Goal: Complete application form: Complete application form

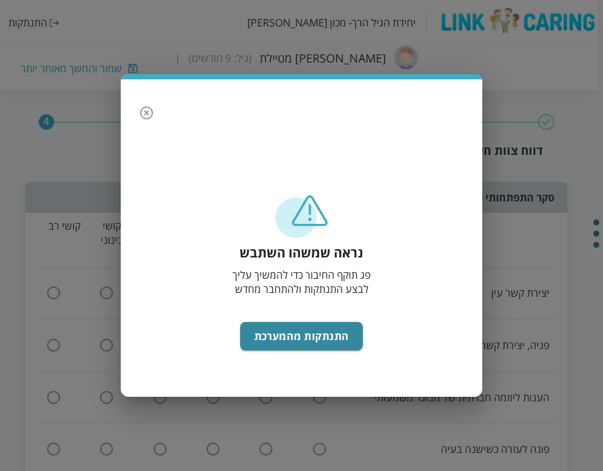
scroll to position [747, 0]
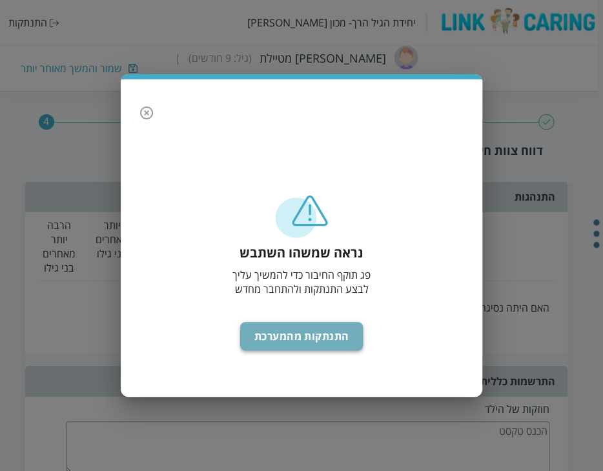
click at [288, 339] on button "התנתקות מהמערכת" at bounding box center [301, 336] width 123 height 28
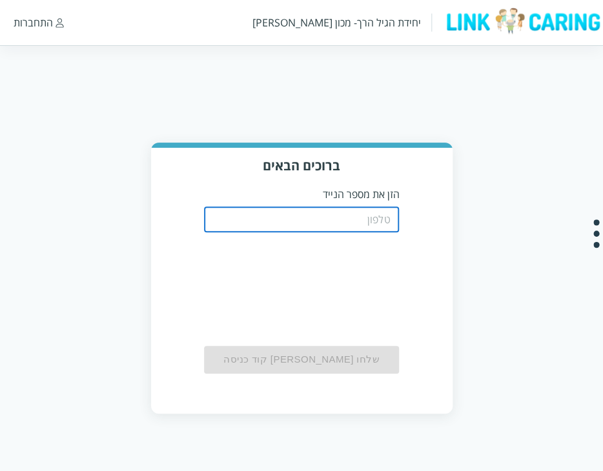
click at [306, 225] on input "tel" at bounding box center [302, 220] width 196 height 26
type input "0544499999"
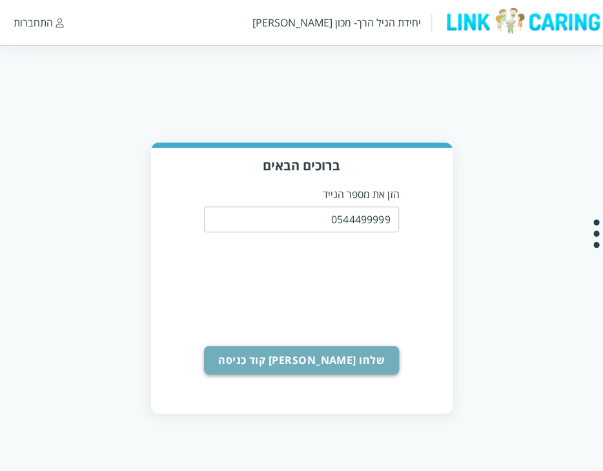
click at [354, 358] on button "שלחו לי קוד כניסה" at bounding box center [302, 360] width 196 height 28
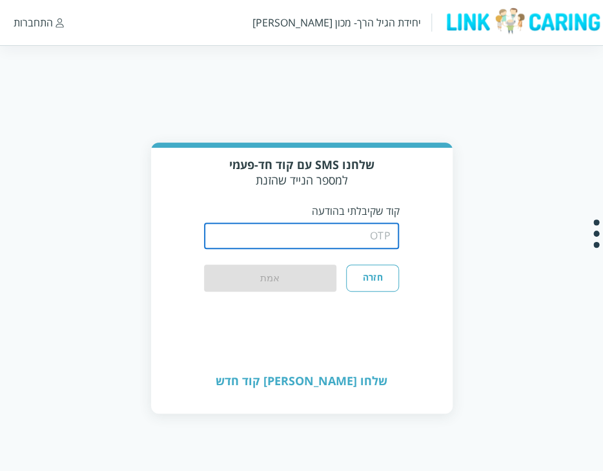
click at [361, 244] on input "string" at bounding box center [302, 236] width 196 height 26
type input "1234"
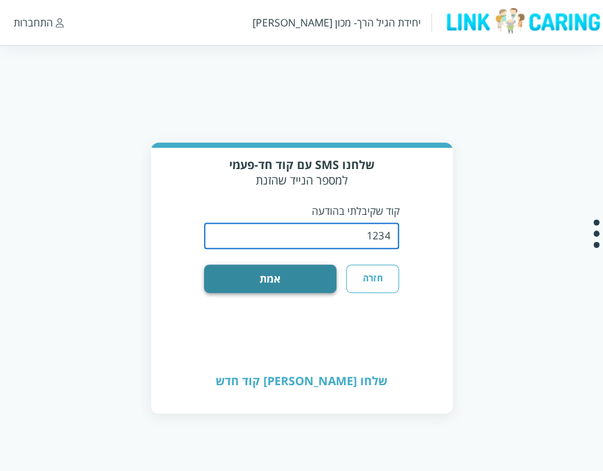
click at [287, 274] on button "אמת" at bounding box center [270, 279] width 132 height 28
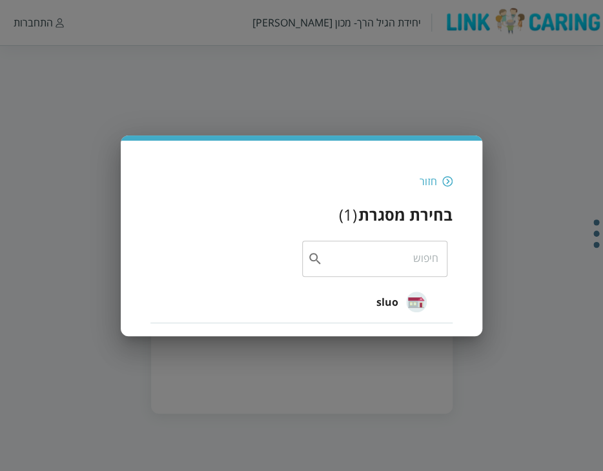
click at [361, 301] on li "sluo" at bounding box center [301, 302] width 302 height 41
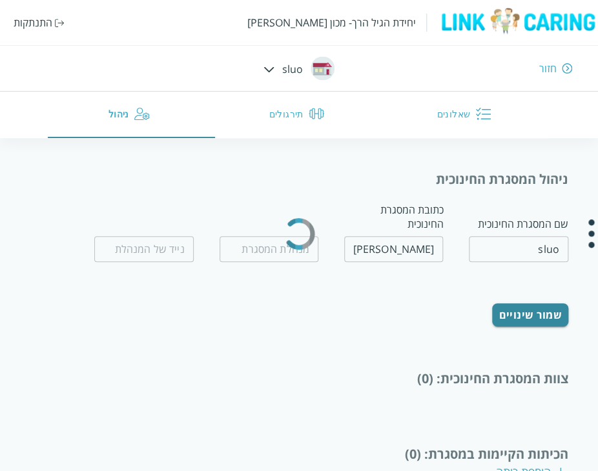
click at [541, 62] on div "חזור" at bounding box center [547, 68] width 17 height 14
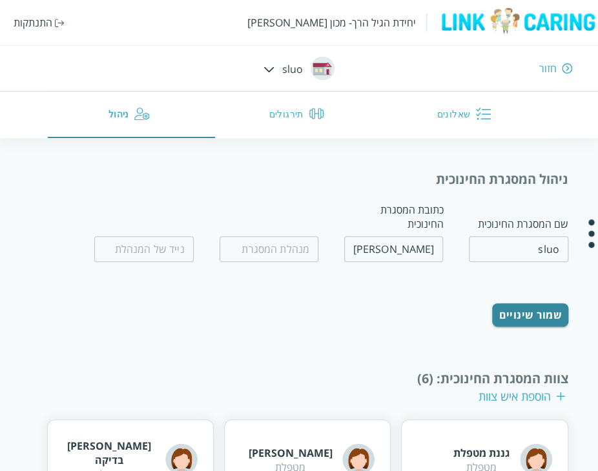
click at [547, 63] on div "חזור" at bounding box center [547, 68] width 17 height 14
click at [547, 65] on div "חזור" at bounding box center [547, 68] width 17 height 14
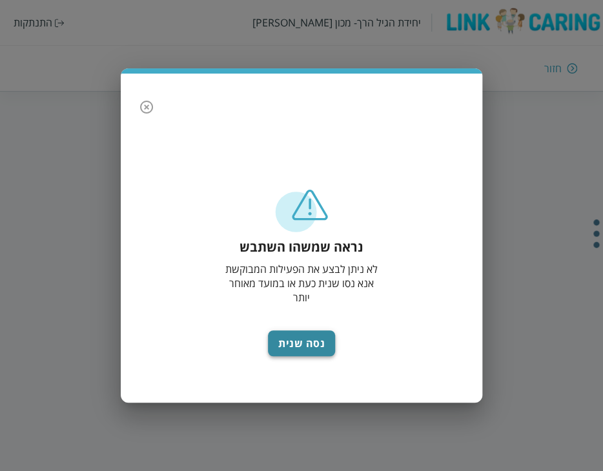
click at [305, 349] on button "נסה שנית" at bounding box center [301, 343] width 67 height 26
click at [292, 340] on button "נסה שנית" at bounding box center [301, 343] width 67 height 26
click at [146, 112] on icon "button" at bounding box center [146, 107] width 13 height 13
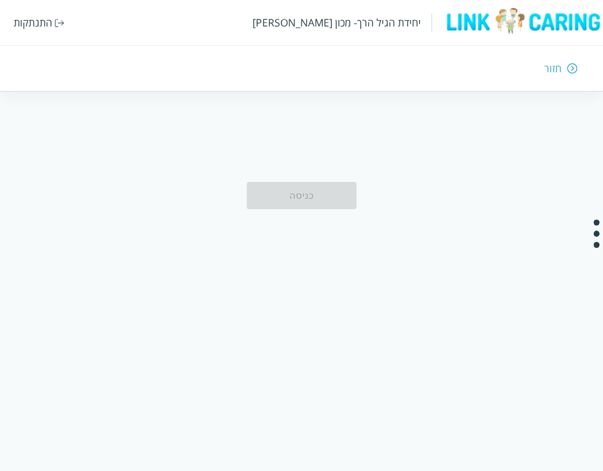
click at [553, 72] on div "חזור" at bounding box center [552, 68] width 17 height 14
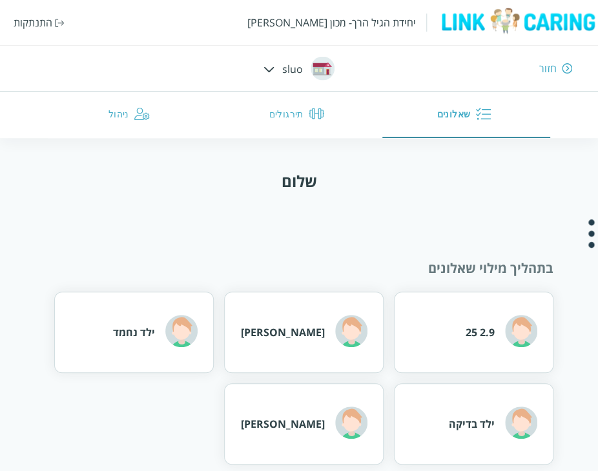
click at [545, 66] on div "חזור" at bounding box center [547, 68] width 17 height 14
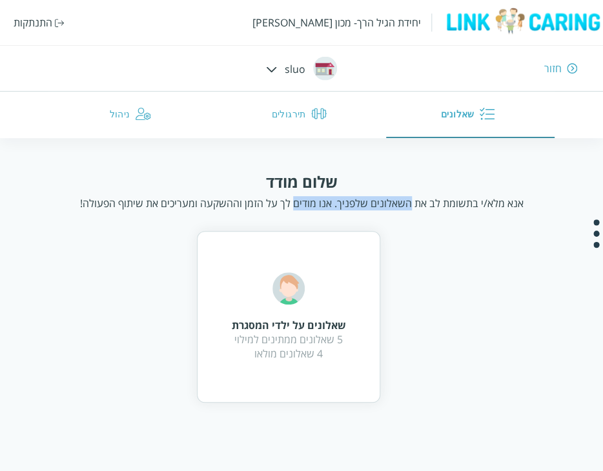
drag, startPoint x: 328, startPoint y: 203, endPoint x: 409, endPoint y: 205, distance: 80.7
click at [409, 205] on div "אנא מלא/י בתשומת לב את השאלונים שלפניך. אנו מודים לך על הזמן וההשקעה ומעריכים א…" at bounding box center [301, 203] width 443 height 14
click at [550, 66] on div "חזור" at bounding box center [552, 68] width 17 height 14
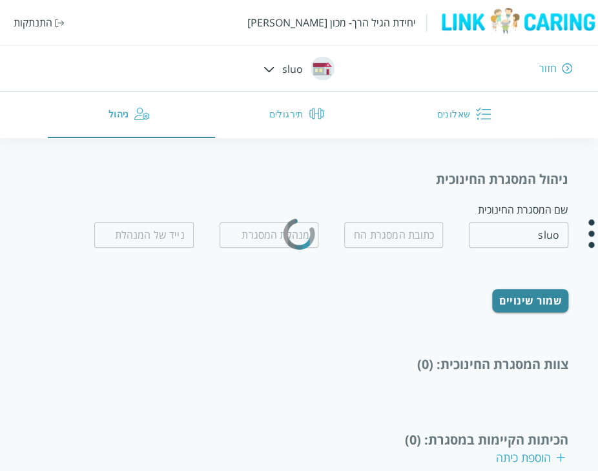
click at [550, 66] on div "חזור" at bounding box center [547, 68] width 17 height 14
type input "kjh jkjh"
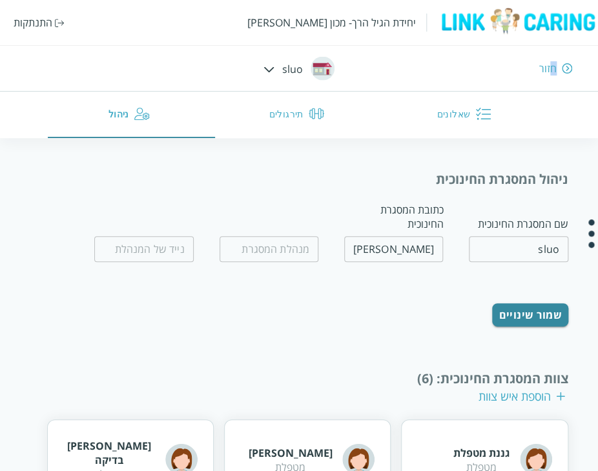
click at [553, 70] on div "חזור" at bounding box center [547, 68] width 17 height 14
click at [549, 70] on div "חזור" at bounding box center [547, 68] width 17 height 14
click at [547, 69] on div "חזור" at bounding box center [547, 68] width 17 height 14
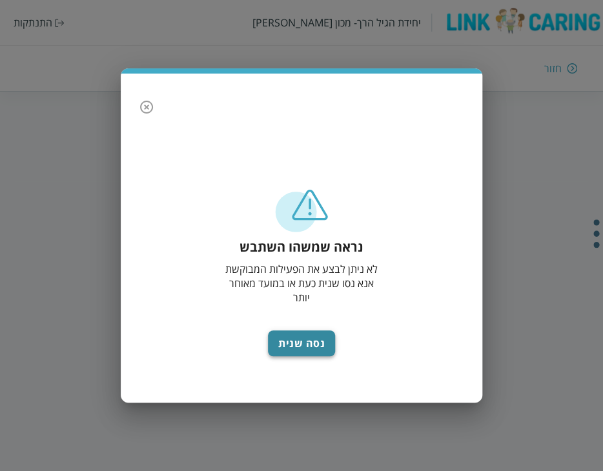
click at [305, 338] on button "נסה שנית" at bounding box center [301, 343] width 67 height 26
click at [144, 106] on icon "button" at bounding box center [146, 106] width 15 height 15
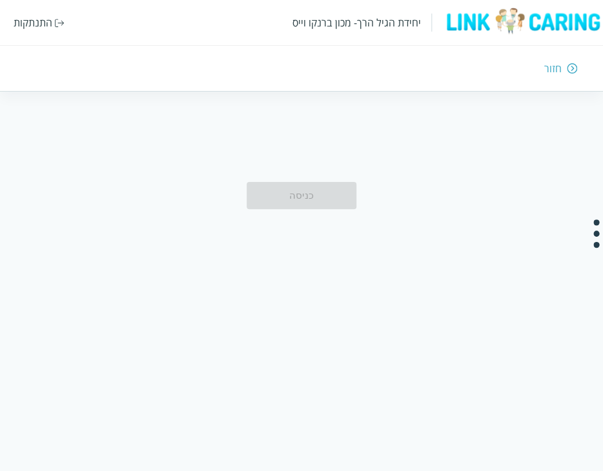
click at [21, 21] on div "התנתקות" at bounding box center [33, 22] width 39 height 14
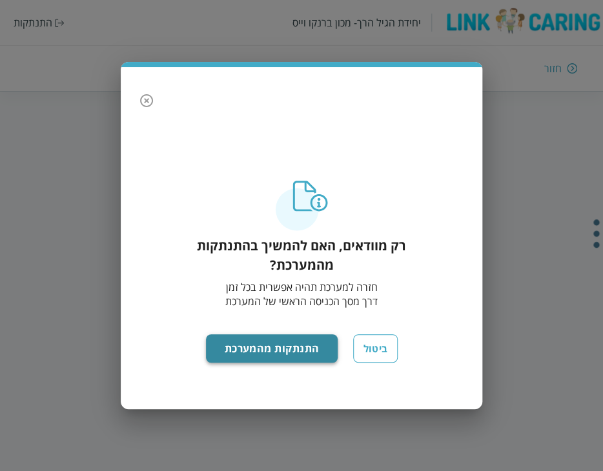
click at [287, 341] on button "התנתקות מהמערכת" at bounding box center [272, 348] width 132 height 28
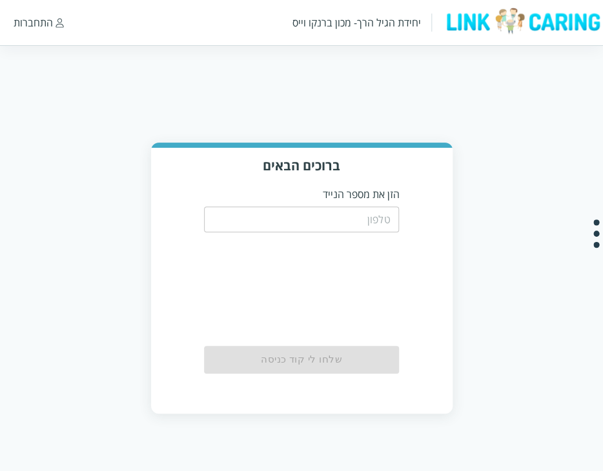
click at [332, 225] on input "tel" at bounding box center [302, 220] width 196 height 26
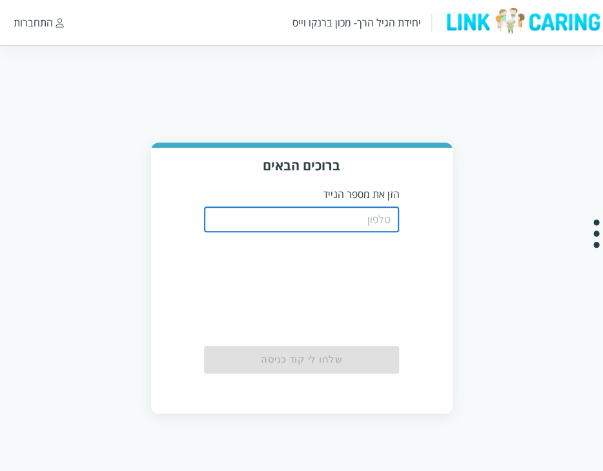
type input "0544499999"
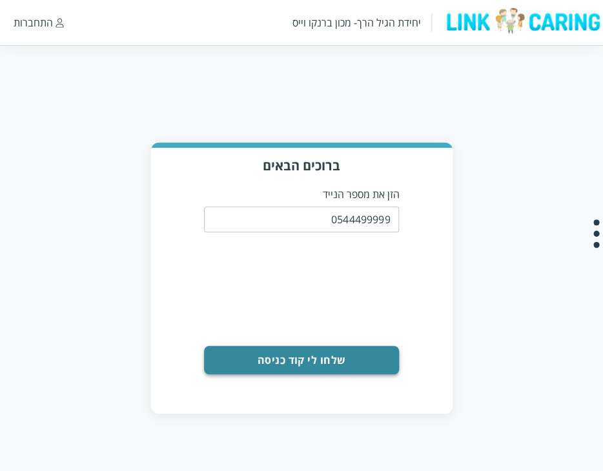
click at [354, 362] on button "שלחו לי קוד כניסה" at bounding box center [302, 360] width 196 height 28
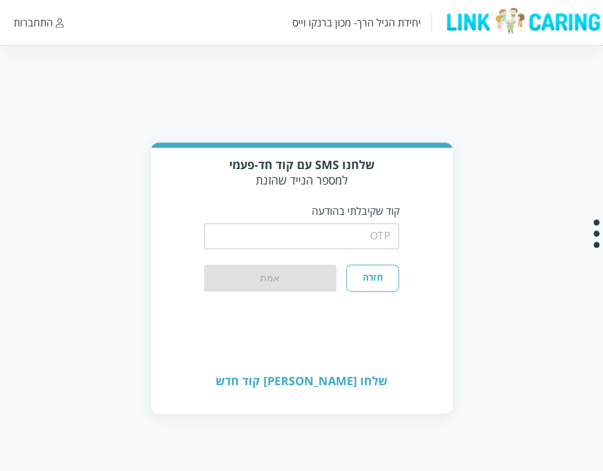
click at [372, 229] on input "string" at bounding box center [302, 236] width 196 height 26
type input "1234"
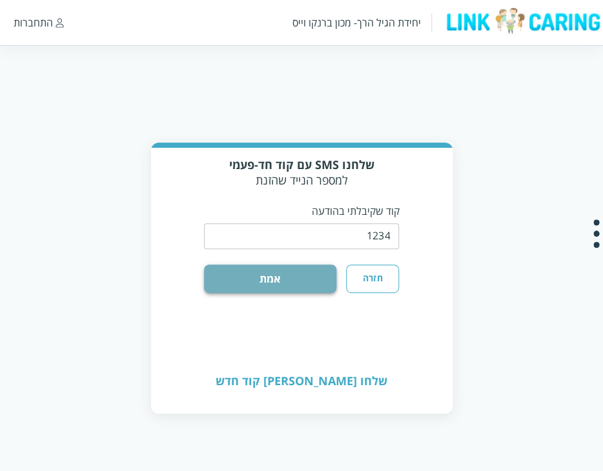
click at [270, 285] on button "אמת" at bounding box center [270, 279] width 132 height 28
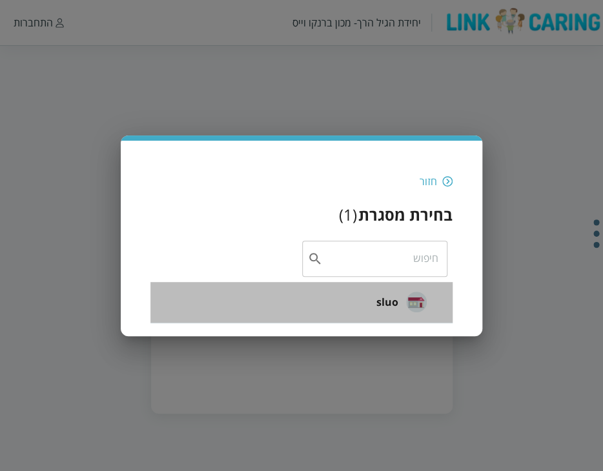
click at [377, 295] on span "sluo" at bounding box center [387, 301] width 23 height 15
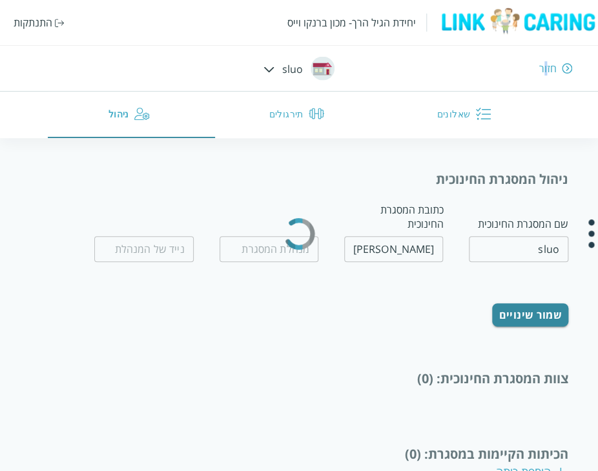
click at [545, 65] on div "חזור" at bounding box center [547, 68] width 17 height 14
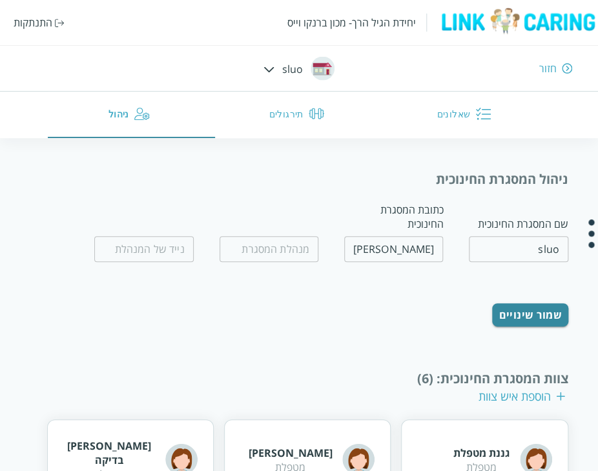
click at [548, 68] on div "חזור" at bounding box center [547, 68] width 17 height 14
click at [44, 31] on div "יחידת הגיל הרך- מכון ברנקו וייס התנתקות" at bounding box center [299, 22] width 598 height 45
click at [43, 25] on div "התנתקות" at bounding box center [33, 22] width 39 height 14
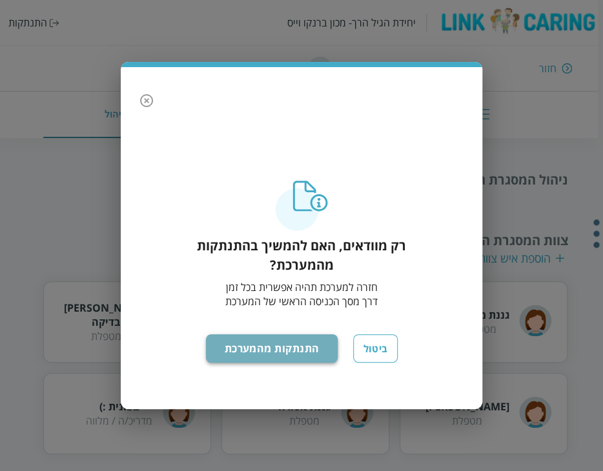
click at [261, 343] on button "התנתקות מהמערכת" at bounding box center [272, 348] width 132 height 28
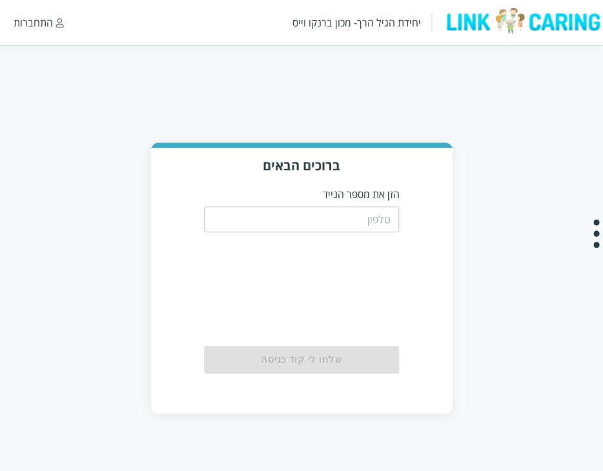
click at [302, 213] on input "tel" at bounding box center [302, 220] width 196 height 26
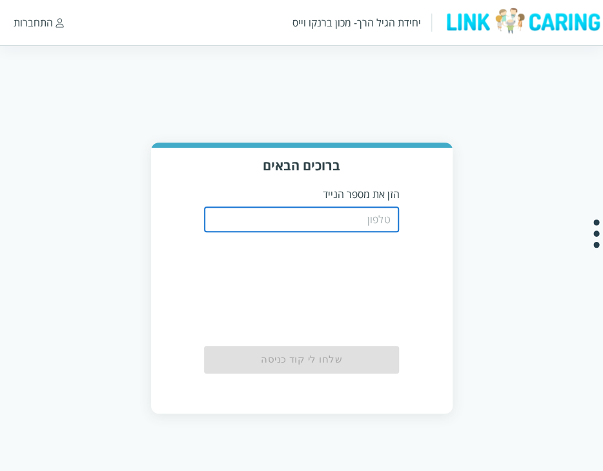
type input "0544499999"
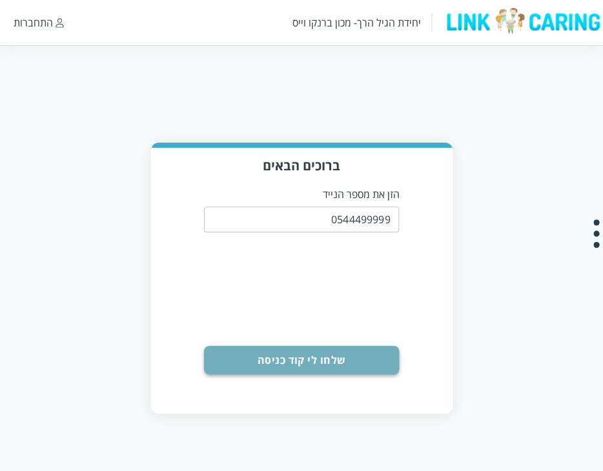
click at [367, 347] on button "שלחו לי קוד כניסה" at bounding box center [302, 360] width 196 height 28
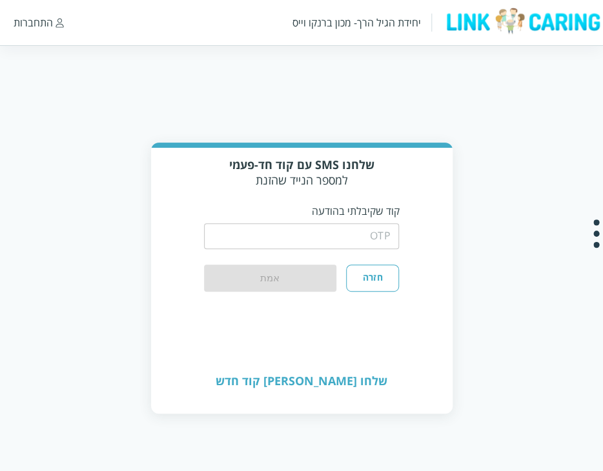
drag, startPoint x: 375, startPoint y: 236, endPoint x: 354, endPoint y: 254, distance: 27.9
click at [375, 236] on input "string" at bounding box center [302, 236] width 196 height 26
type input "1234"
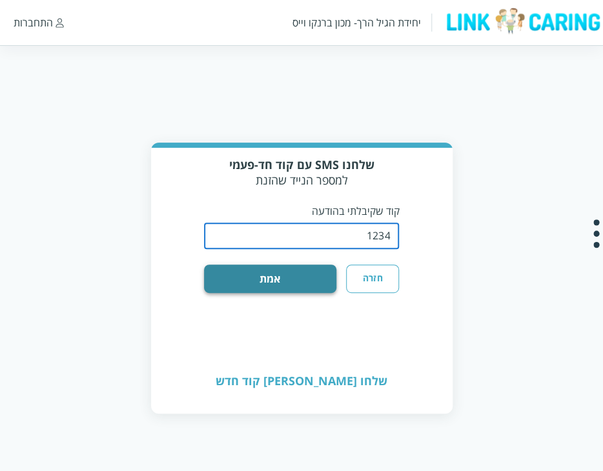
click at [284, 282] on button "אמת" at bounding box center [270, 279] width 132 height 28
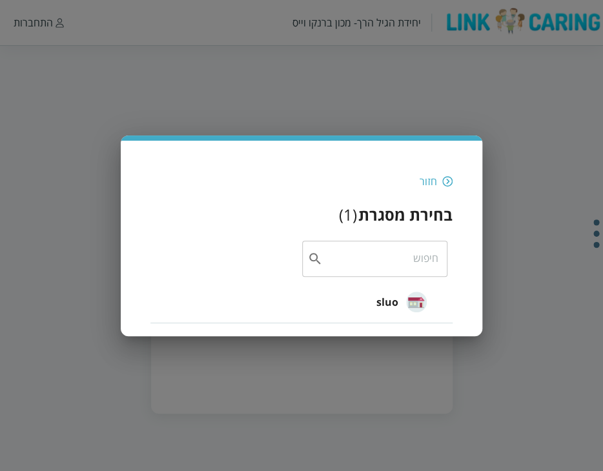
click at [426, 176] on div "חזור" at bounding box center [427, 181] width 17 height 14
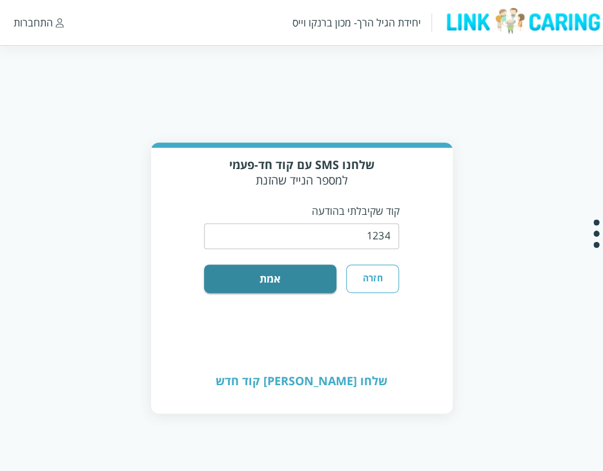
click at [358, 274] on button "חזרה" at bounding box center [373, 279] width 54 height 28
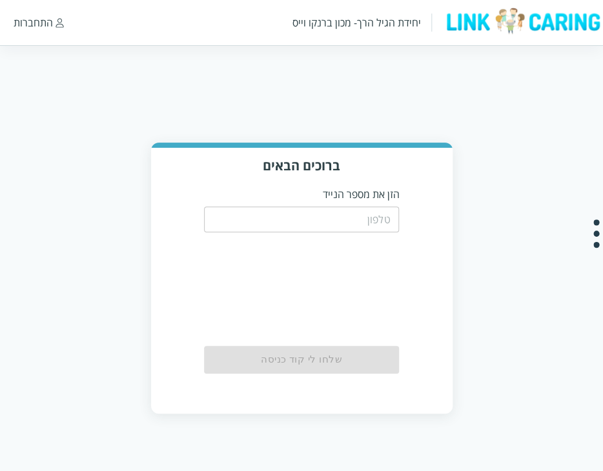
click at [371, 217] on input "tel" at bounding box center [302, 220] width 196 height 26
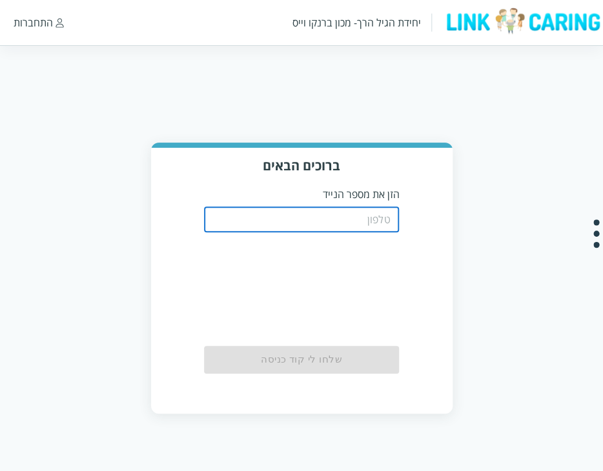
type input "0587811111"
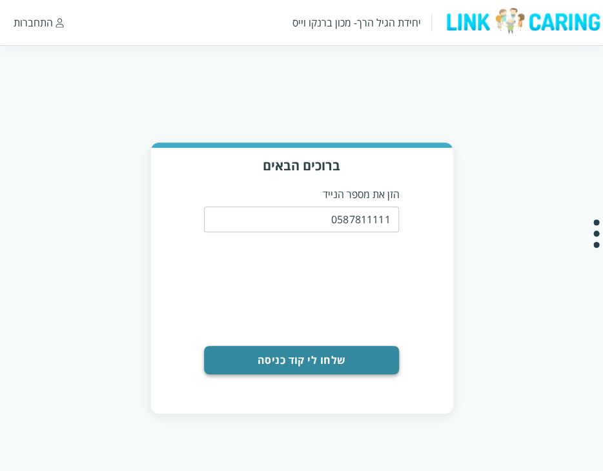
click at [338, 359] on button "שלחו לי קוד כניסה" at bounding box center [302, 360] width 196 height 28
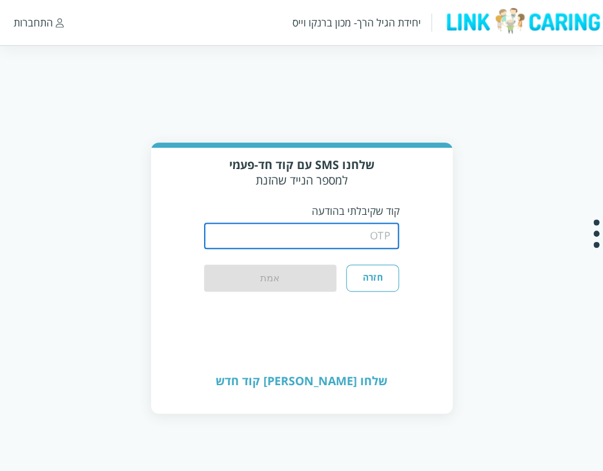
click at [361, 241] on input "string" at bounding box center [302, 236] width 196 height 26
type input "1234"
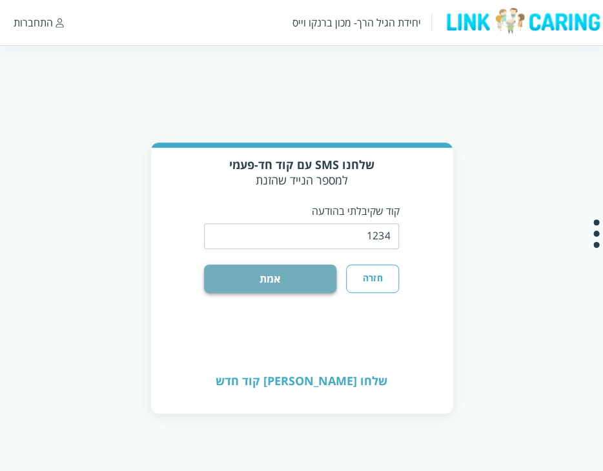
click at [274, 277] on button "אמת" at bounding box center [270, 279] width 132 height 28
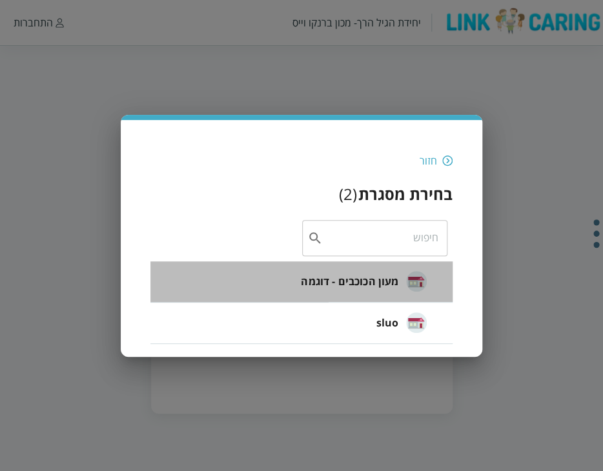
click at [361, 272] on div "מעון הכוכבים - דוגמה" at bounding box center [364, 281] width 126 height 43
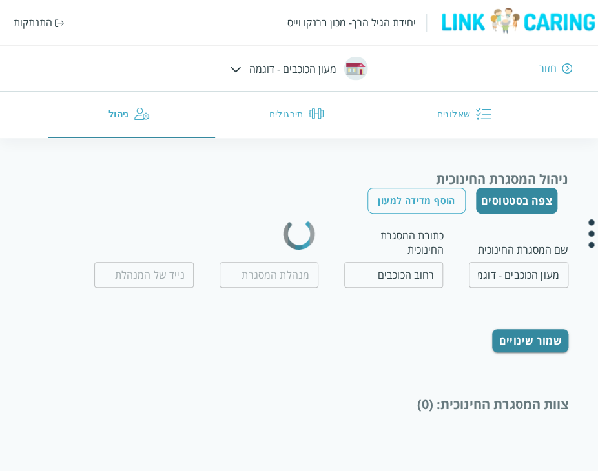
type input "המנהלת הטובה"
type input "0500000000"
click at [272, 117] on button "תירגולים" at bounding box center [298, 115] width 167 height 46
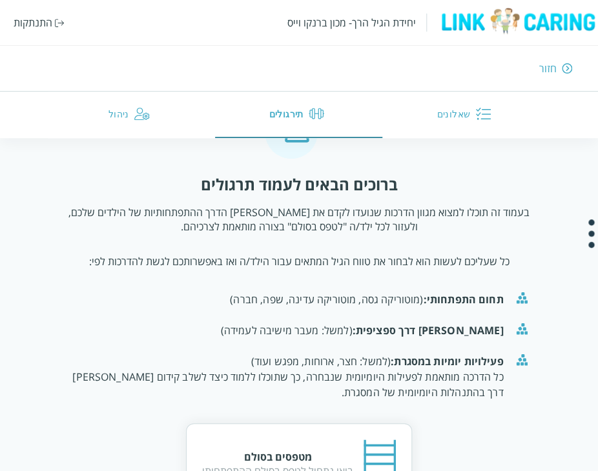
scroll to position [126, 0]
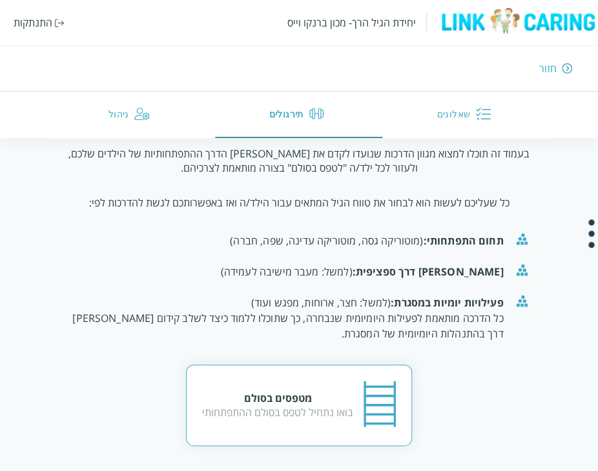
click at [293, 386] on div "מטפסים בסולם בואו נתחיל לטפס בסולם ההתפתחותי" at bounding box center [299, 405] width 194 height 52
